Goal: Information Seeking & Learning: Learn about a topic

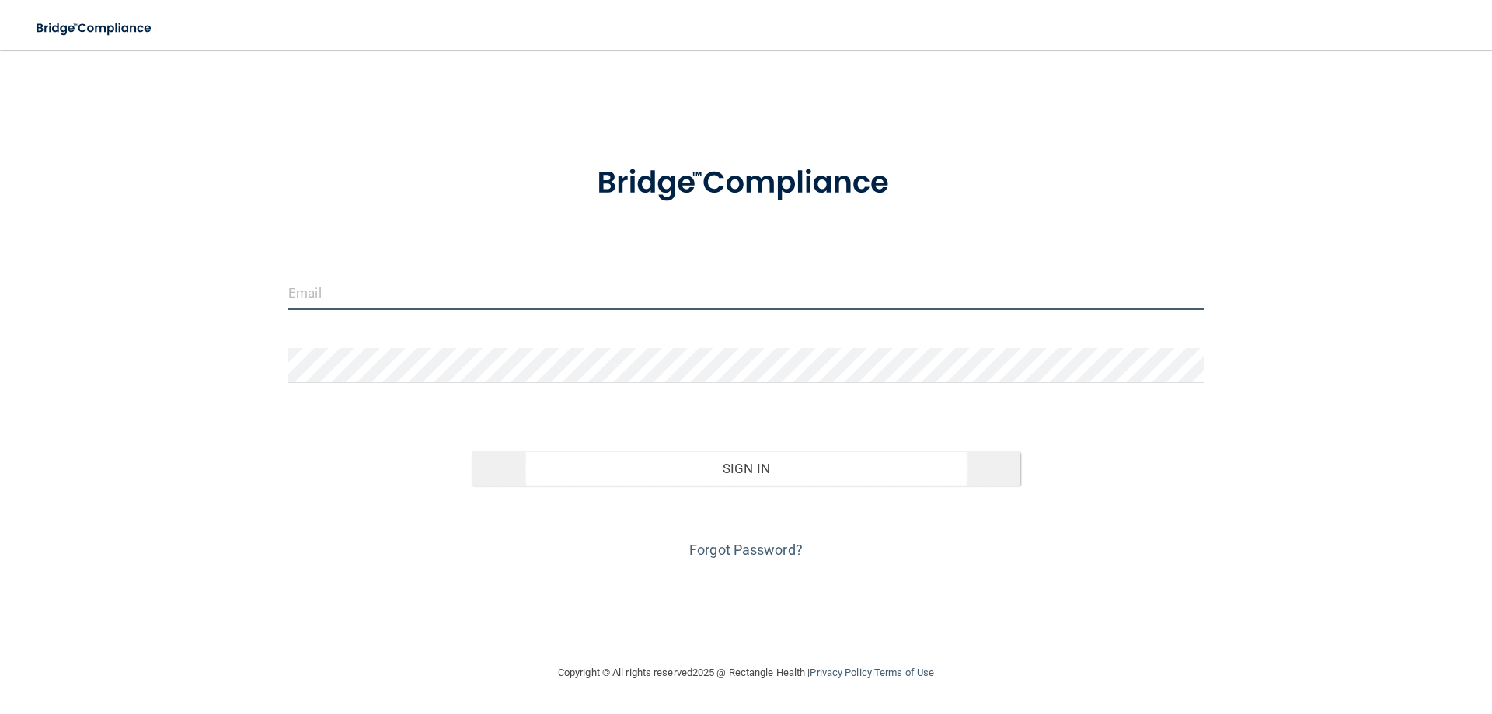
type input "[EMAIL_ADDRESS][DOMAIN_NAME]"
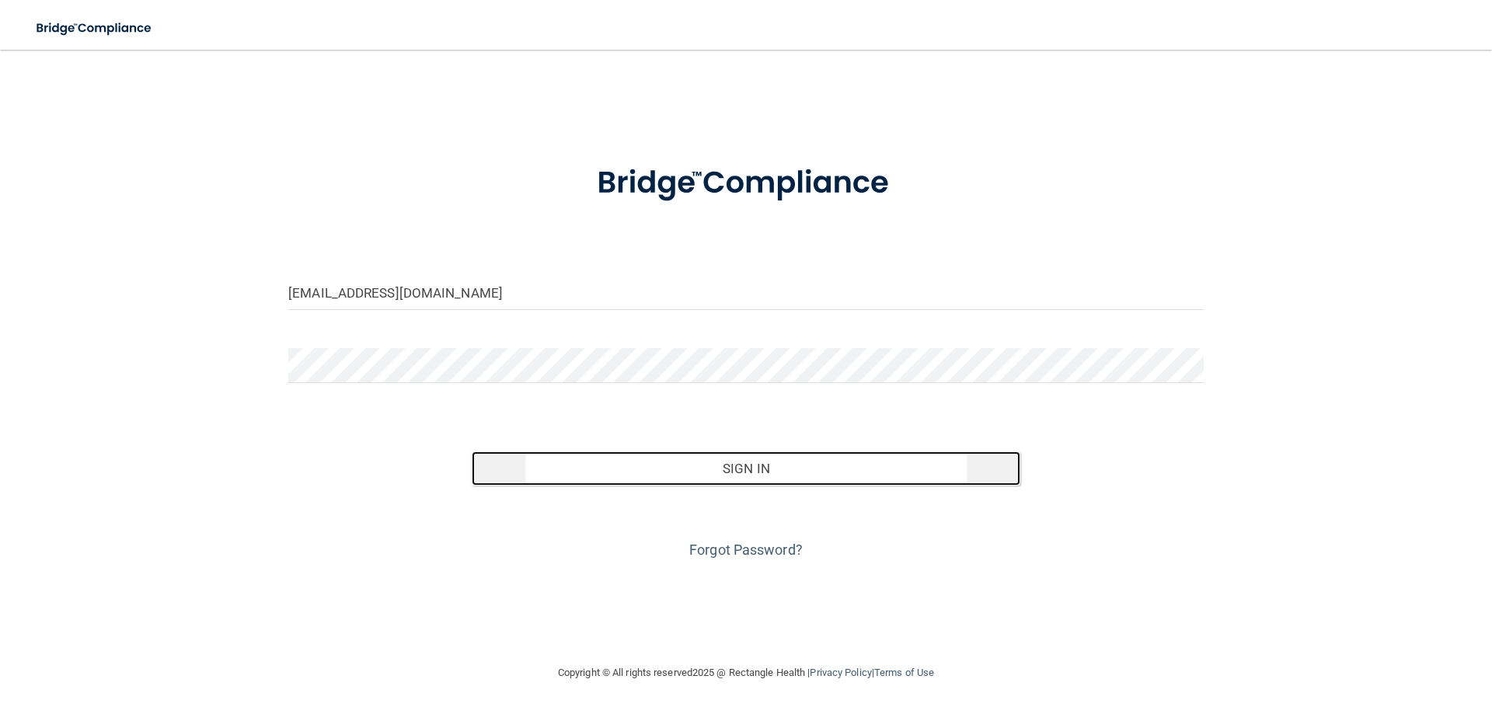
click at [583, 464] on button "Sign In" at bounding box center [746, 469] width 549 height 34
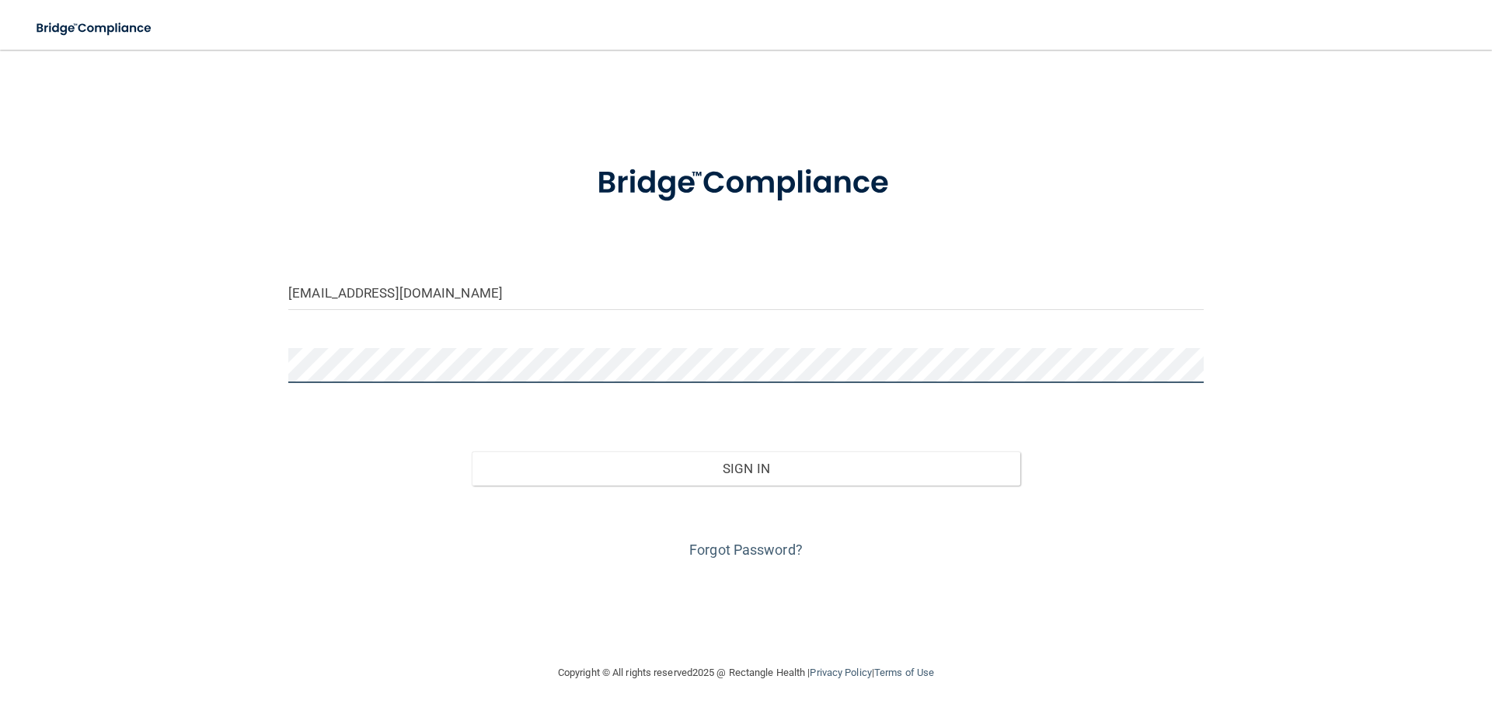
click at [472, 452] on button "Sign In" at bounding box center [746, 469] width 549 height 34
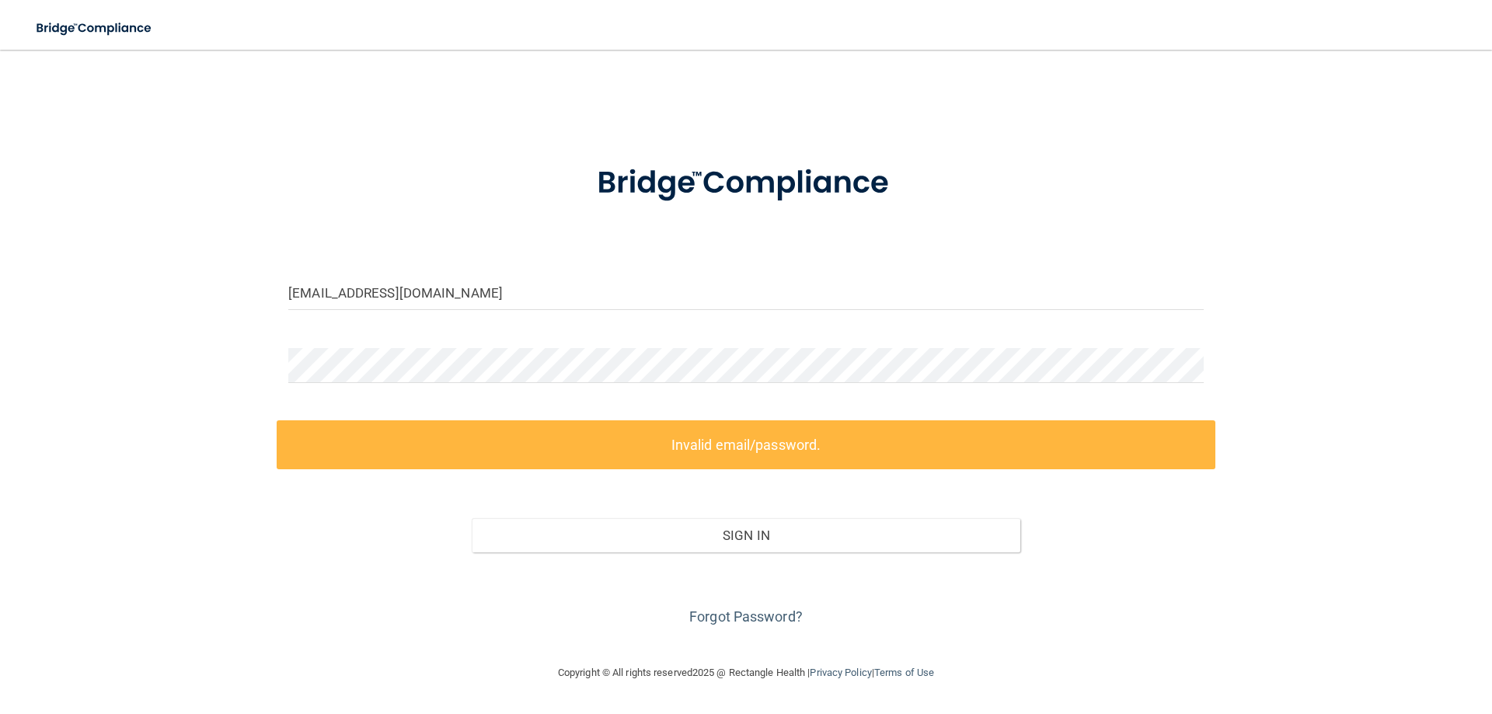
click at [153, 364] on div "[EMAIL_ADDRESS][DOMAIN_NAME] Invalid email/password. You don't have permission …" at bounding box center [746, 356] width 1430 height 583
drag, startPoint x: 323, startPoint y: 302, endPoint x: 202, endPoint y: 309, distance: 120.7
click at [202, 309] on div "[EMAIL_ADDRESS][DOMAIN_NAME] Invalid email/password. You don't have permission …" at bounding box center [746, 356] width 1430 height 583
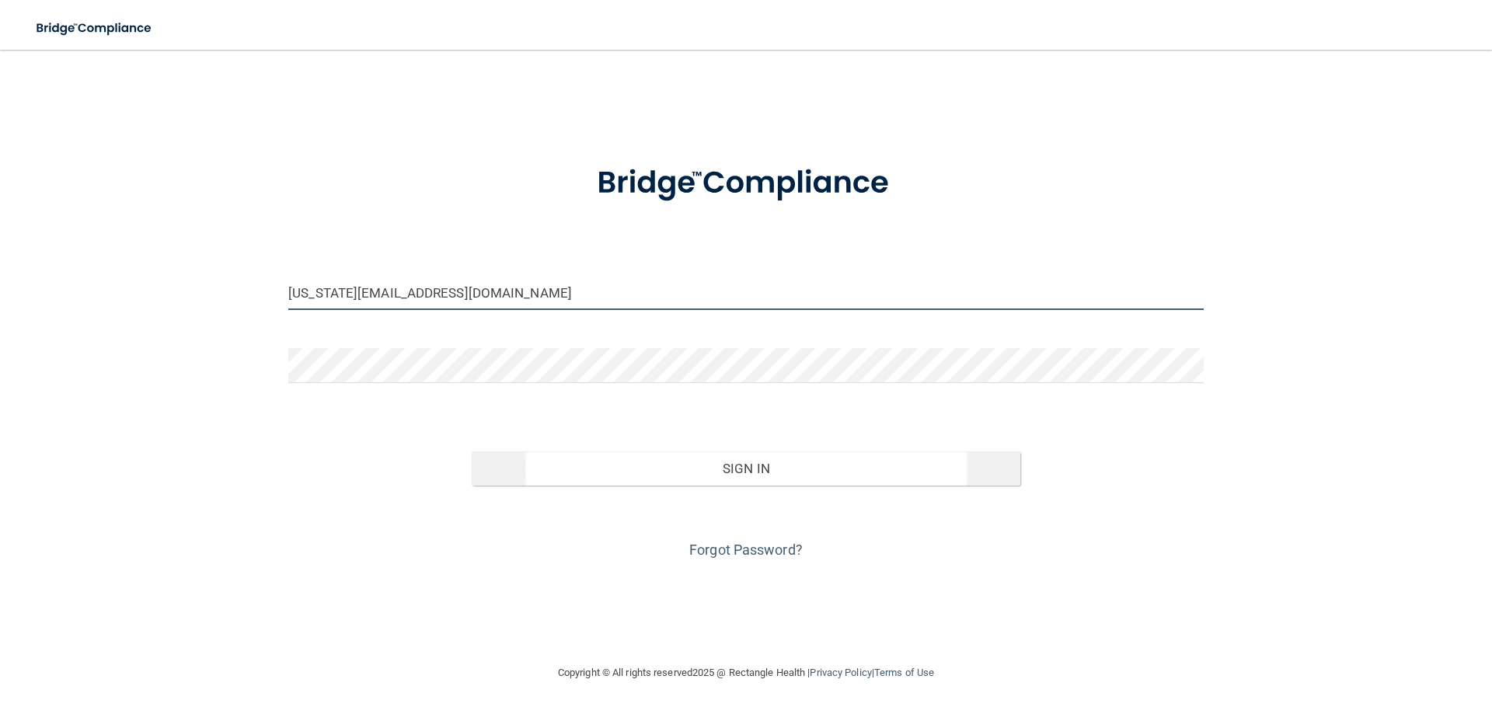
type input "[US_STATE][EMAIL_ADDRESS][DOMAIN_NAME]"
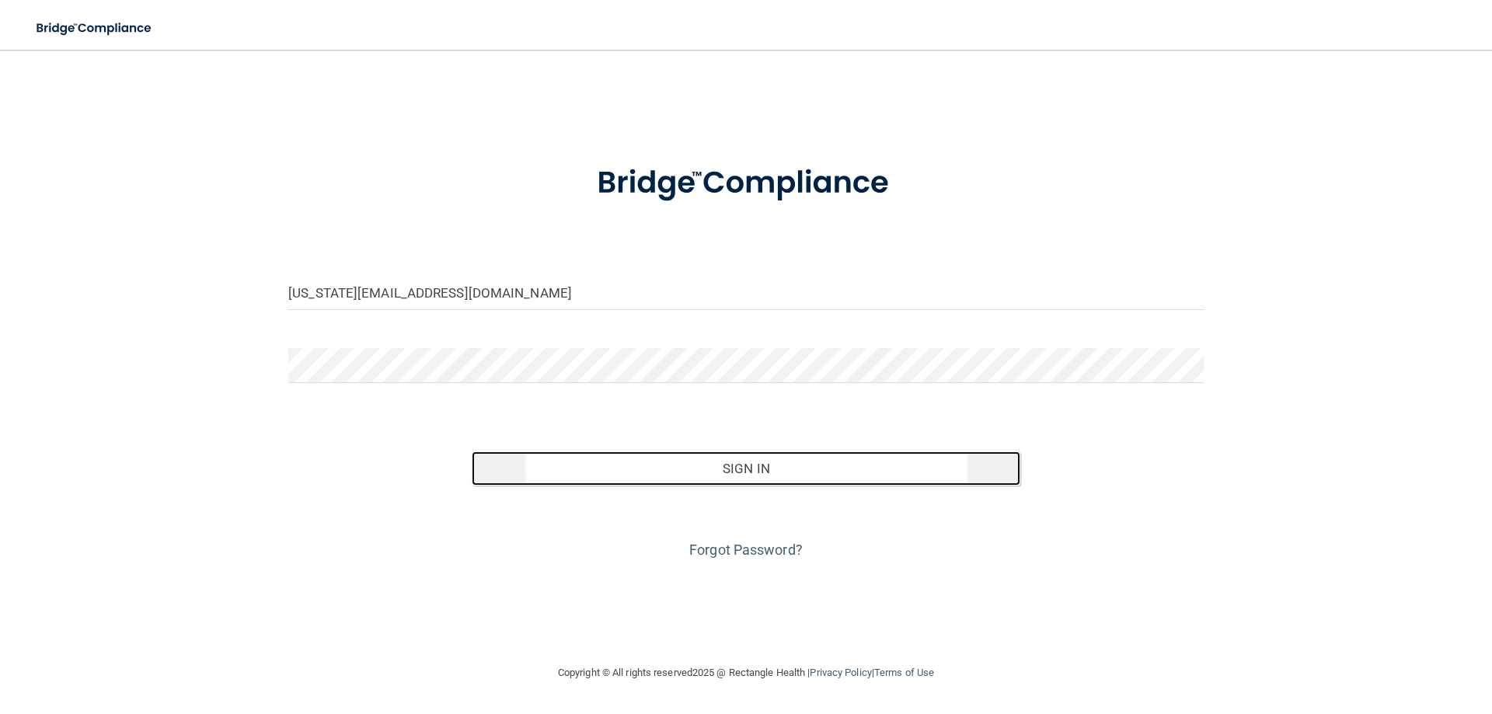
click at [706, 464] on button "Sign In" at bounding box center [746, 469] width 549 height 34
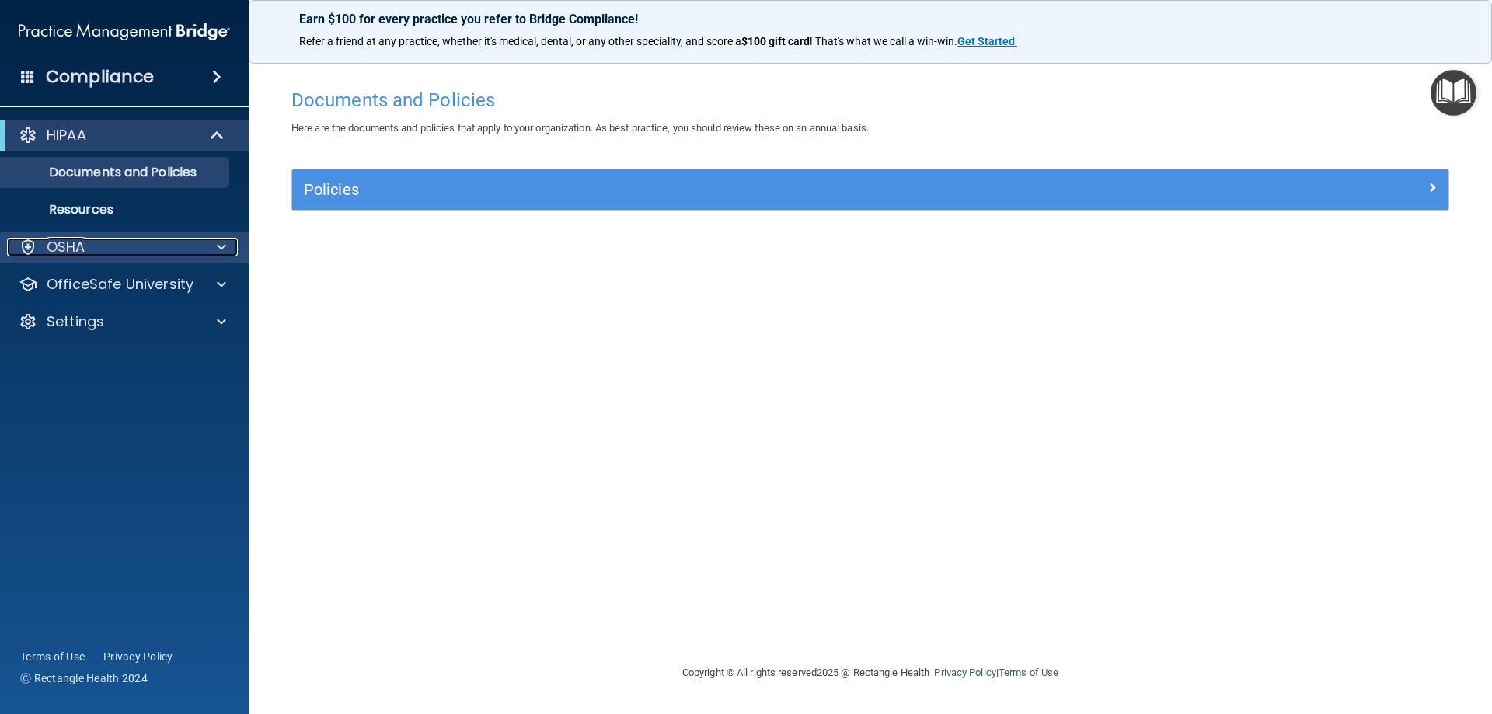
click at [132, 244] on div "OSHA" at bounding box center [103, 247] width 193 height 19
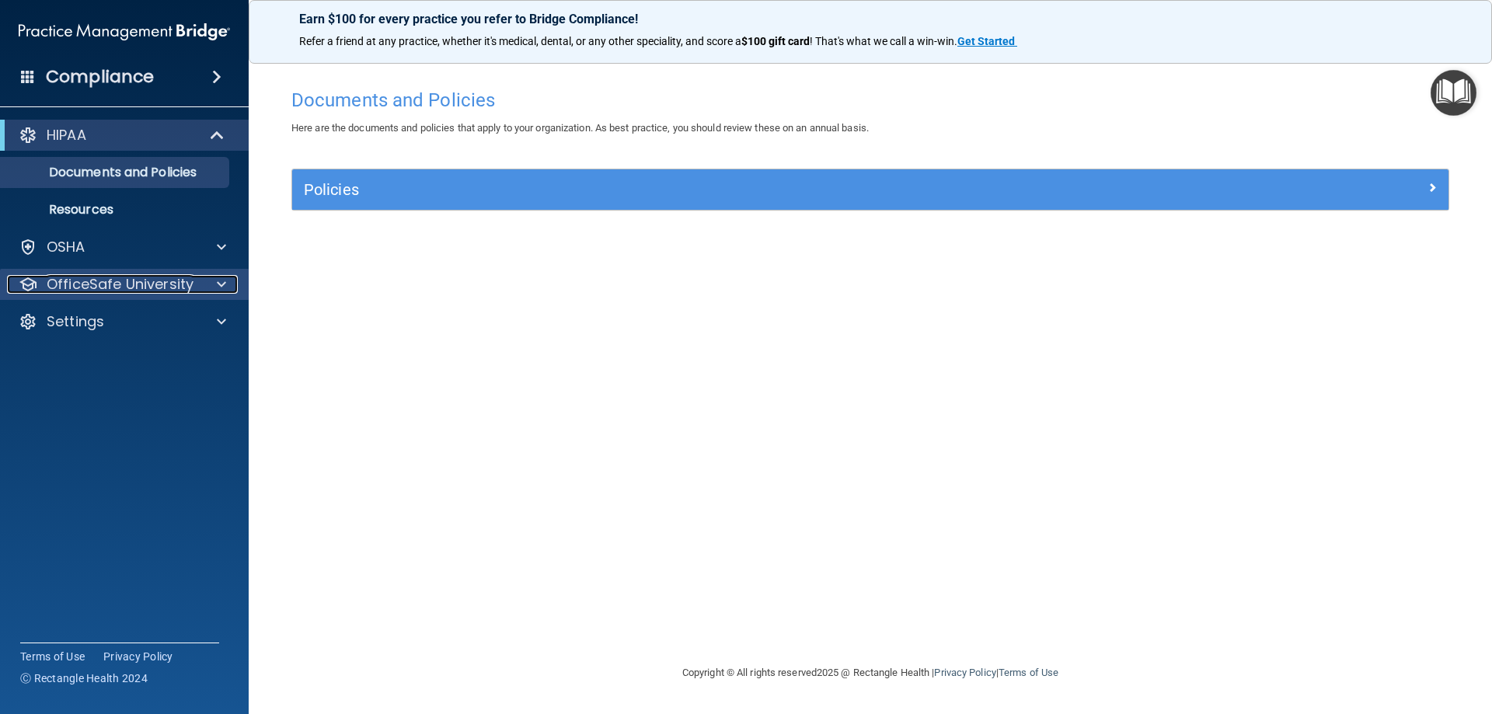
click at [129, 289] on p "OfficeSafe University" at bounding box center [120, 284] width 147 height 19
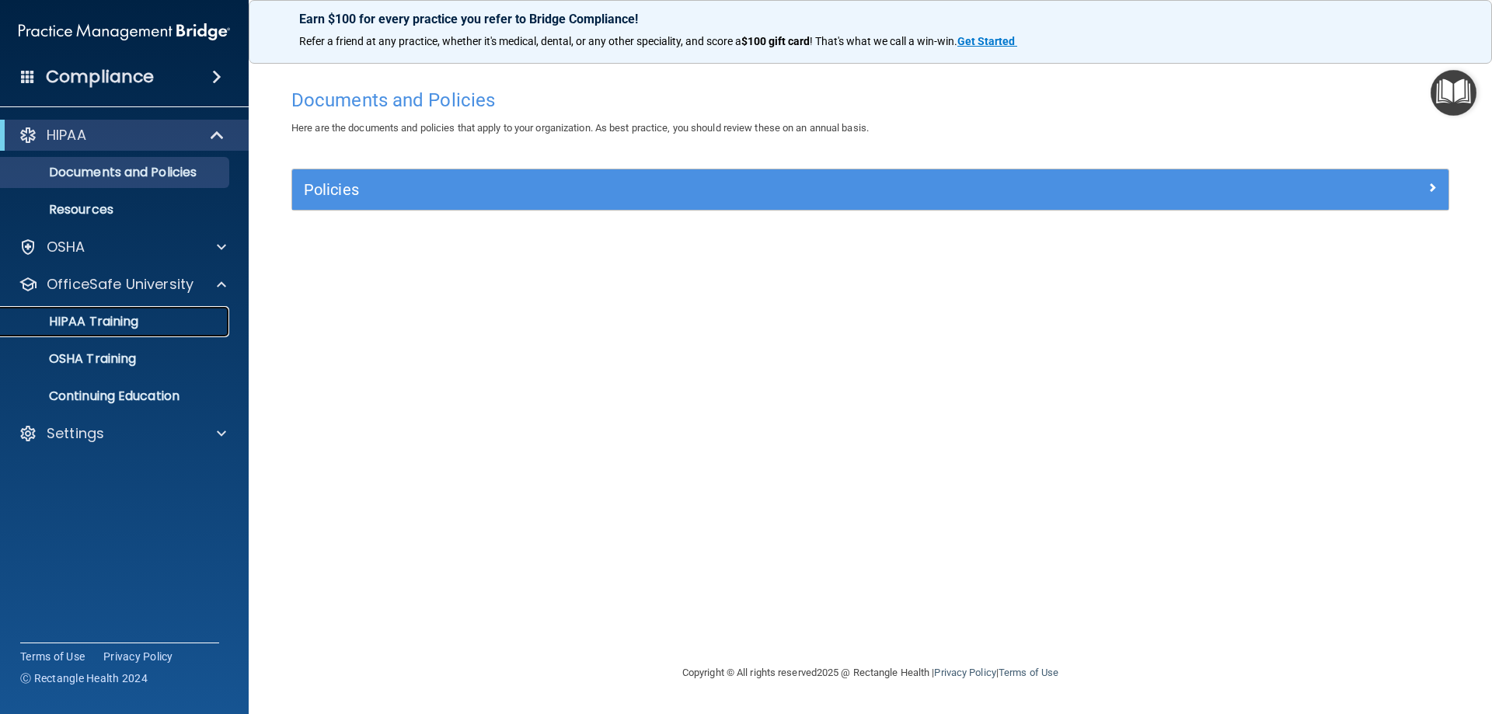
click at [121, 330] on link "HIPAA Training" at bounding box center [106, 321] width 245 height 31
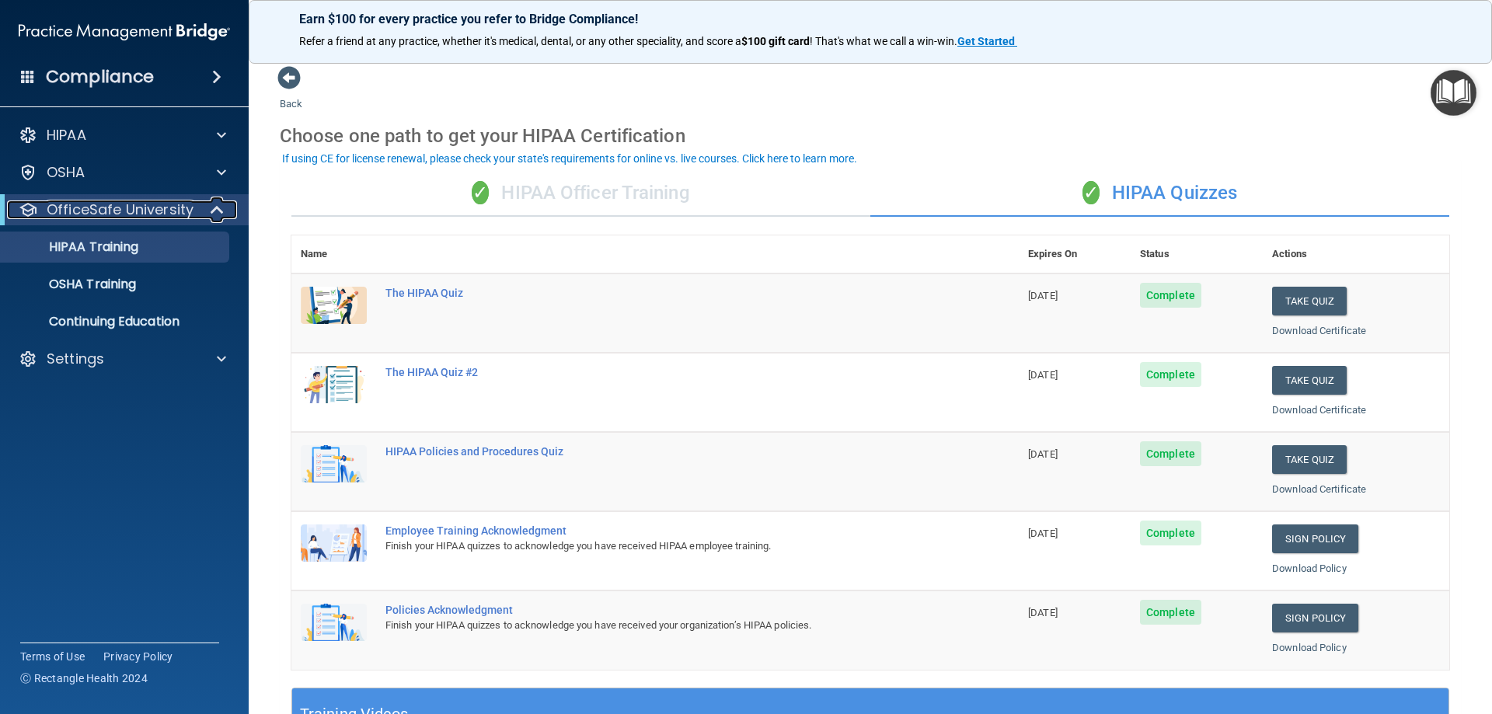
click at [131, 207] on p "OfficeSafe University" at bounding box center [120, 210] width 147 height 19
